Goal: Transaction & Acquisition: Purchase product/service

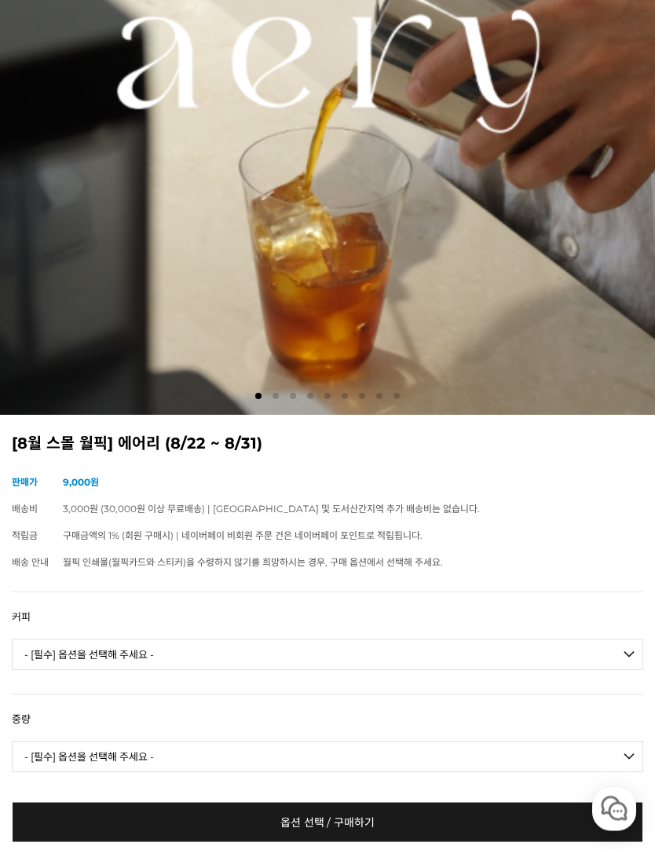
scroll to position [384, 0]
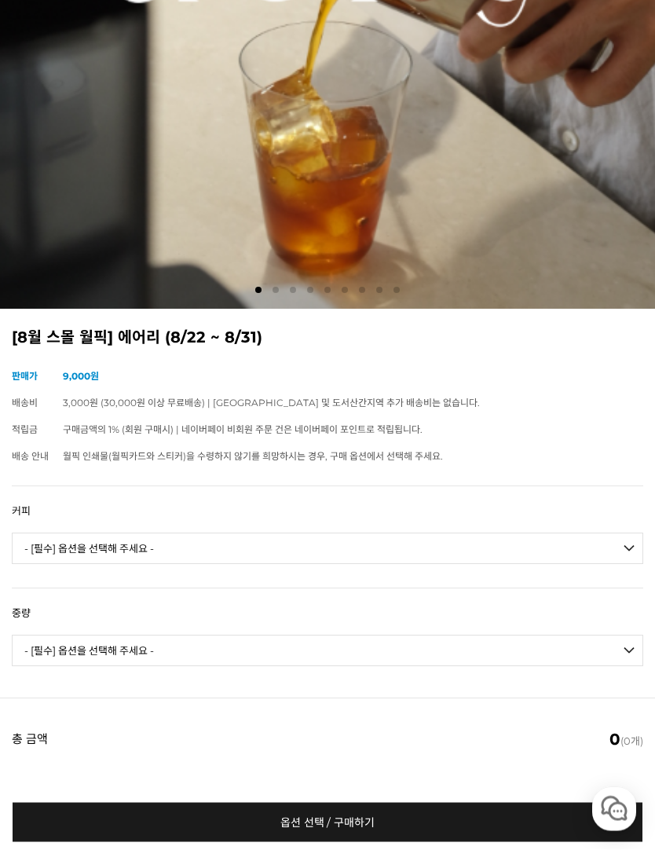
click at [614, 550] on select "- [필수] 옵션을 선택해 주세요 - ------------------- 언스페셜티 분쇄도 가이드 종이(주문 1건당 최대 1개 제공) 월픽 인…" at bounding box center [328, 548] width 632 height 31
select select "에어리 다크 블렌드"
click at [615, 653] on select "- [필수] 옵션을 선택해 주세요 - ------------------- 200g 500g 1kg" at bounding box center [328, 650] width 632 height 31
select select "500g"
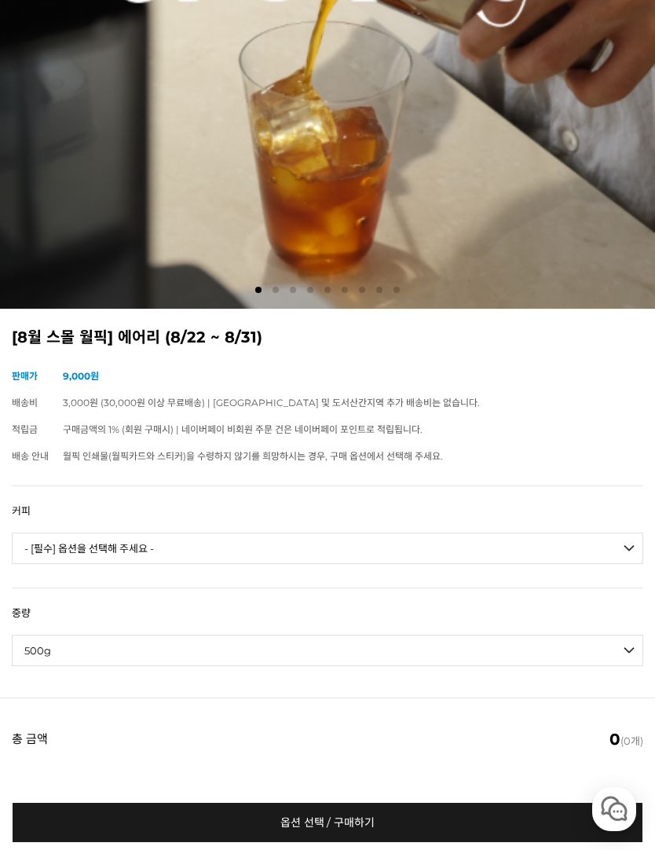
select select "*"
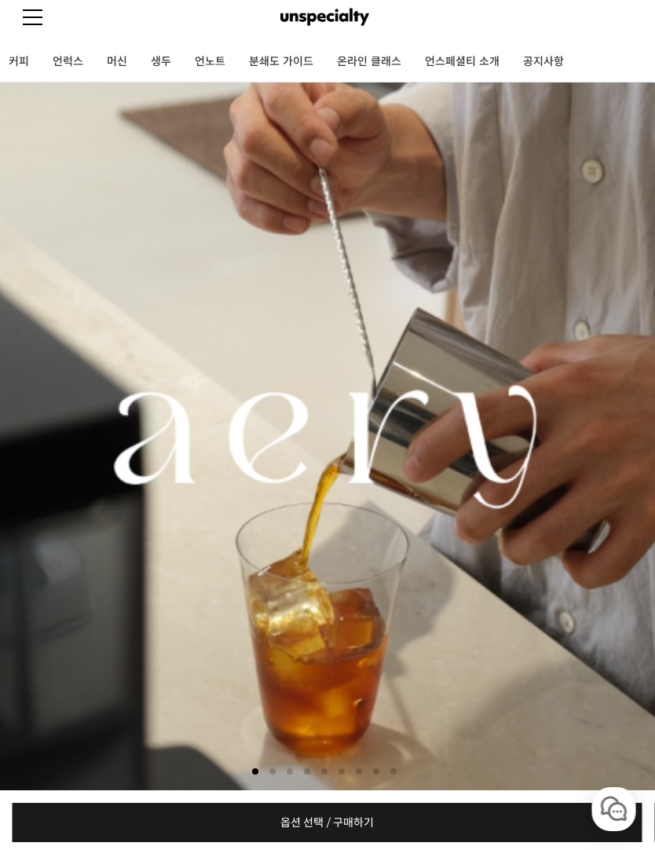
scroll to position [0, 2]
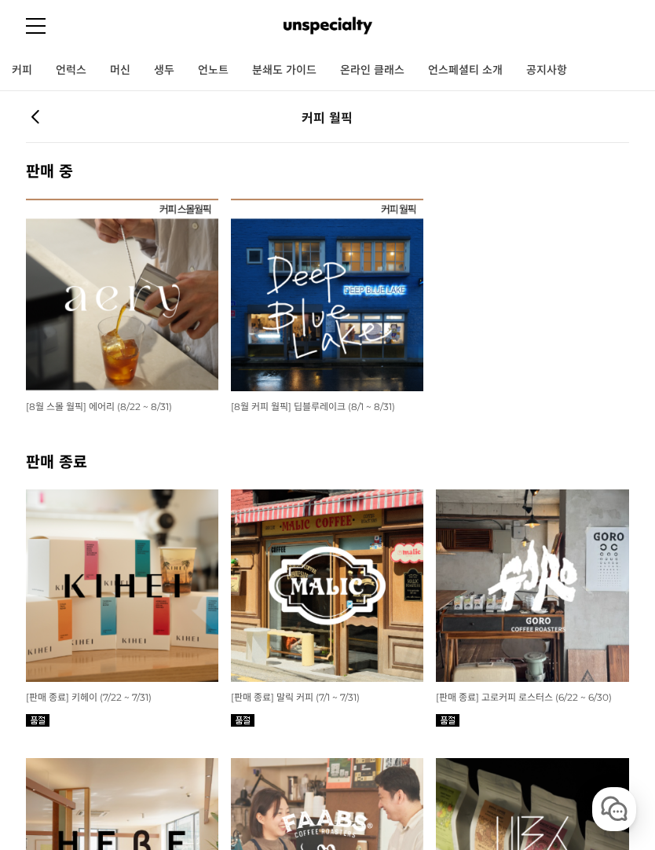
click at [80, 71] on link "언럭스" at bounding box center [71, 70] width 54 height 39
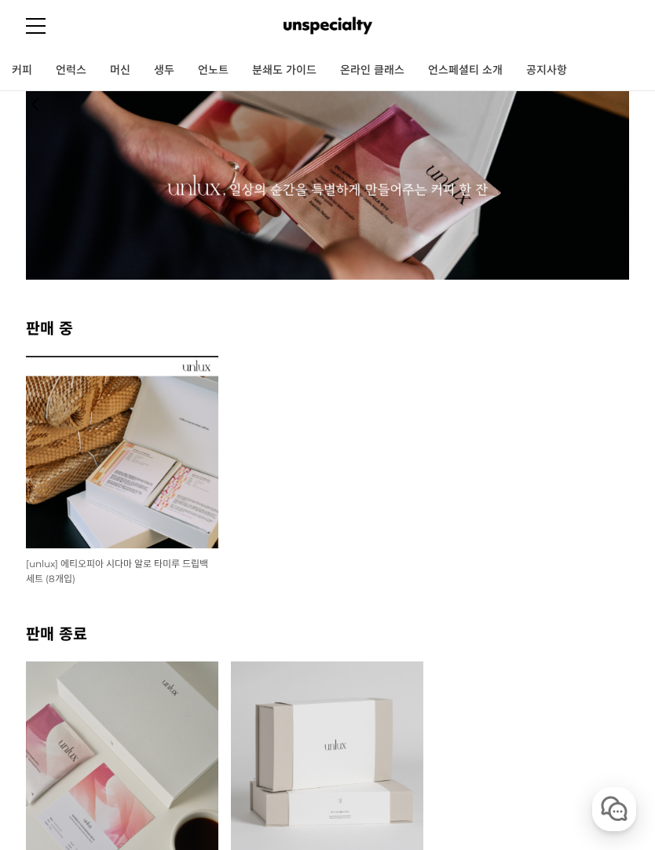
click at [119, 60] on link "머신" at bounding box center [120, 70] width 44 height 39
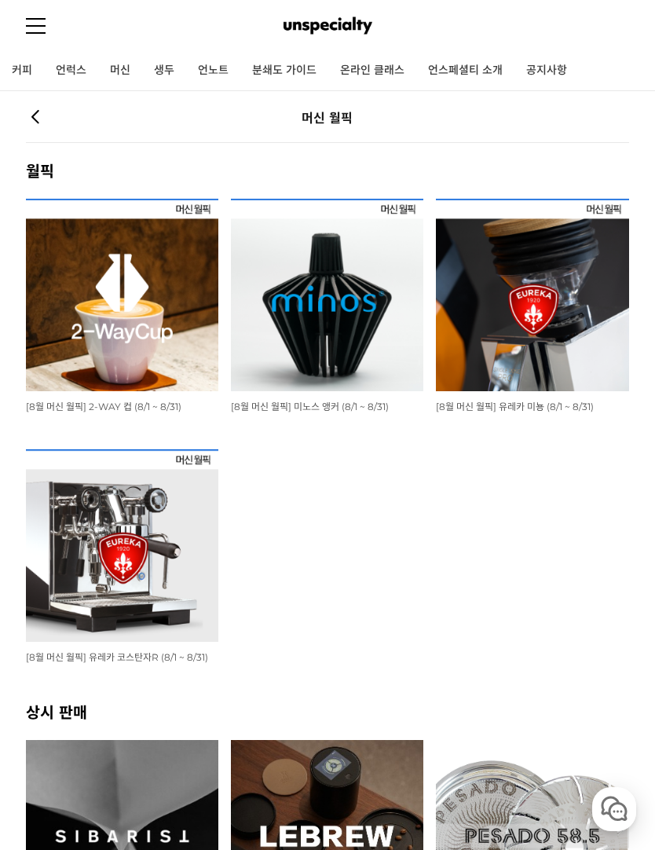
click at [169, 324] on img at bounding box center [122, 295] width 192 height 192
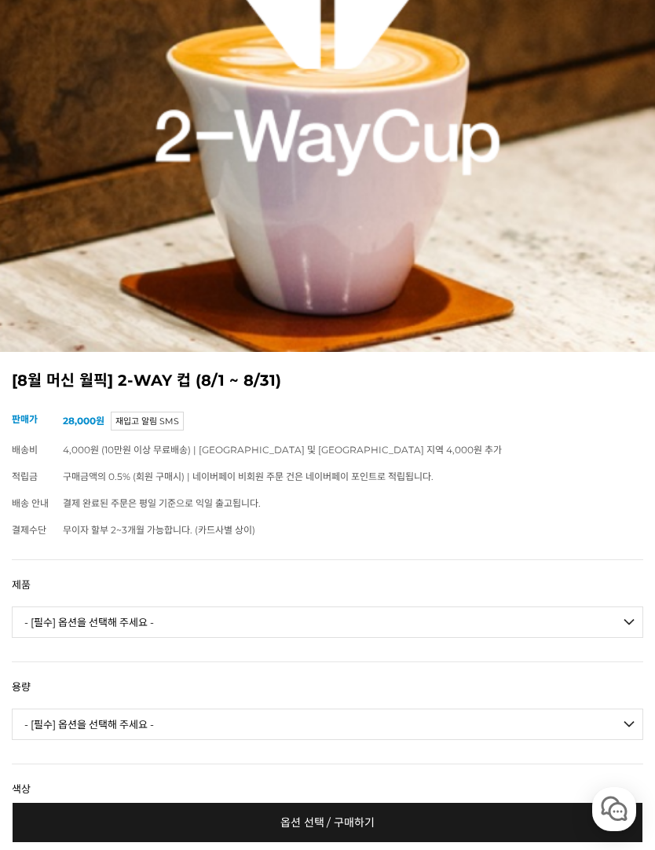
click at [614, 611] on select "- [필수] 옵션을 선택해 주세요 - ------------------- 바리스타 시리즈 리파인 버전" at bounding box center [328, 621] width 632 height 31
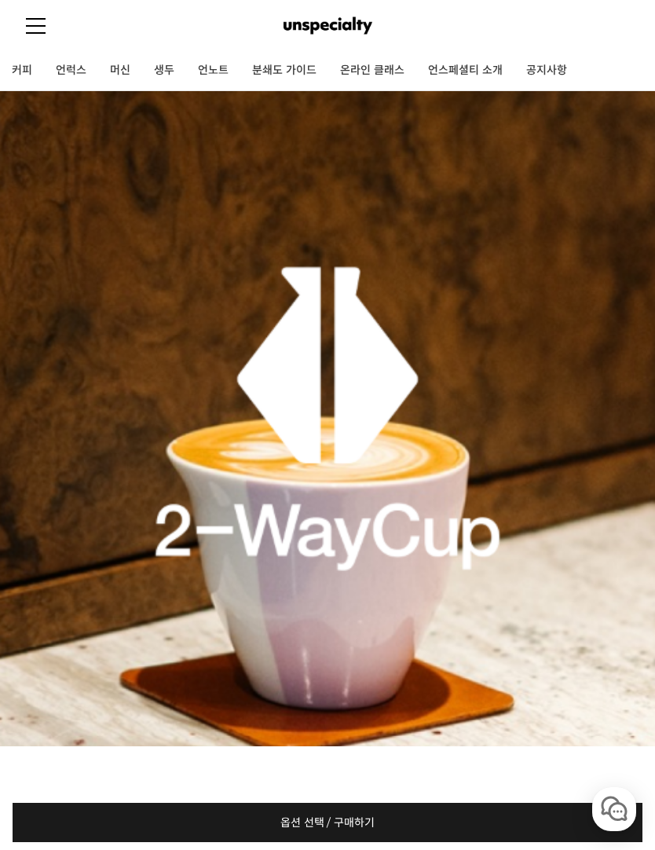
click at [166, 68] on link "생두" at bounding box center [164, 70] width 44 height 39
